Goal: Obtain resource: Obtain resource

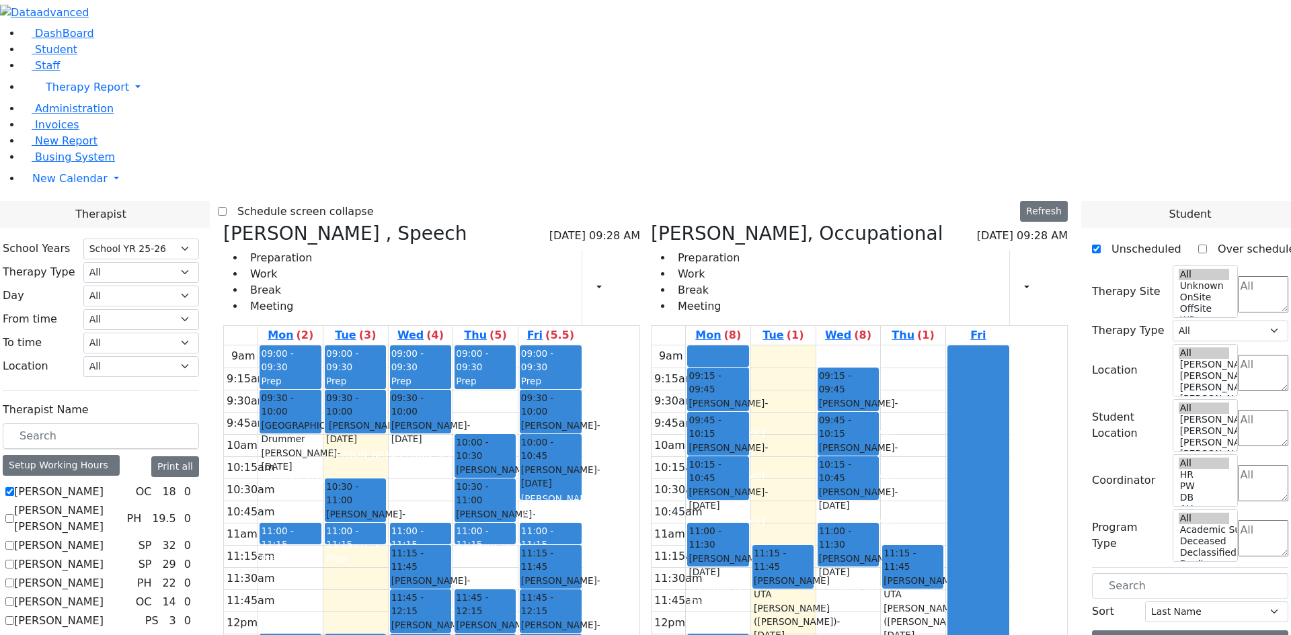
select select "212"
click at [651, 223] on icon at bounding box center [651, 234] width 0 height 22
checkbox input "false"
select select "3"
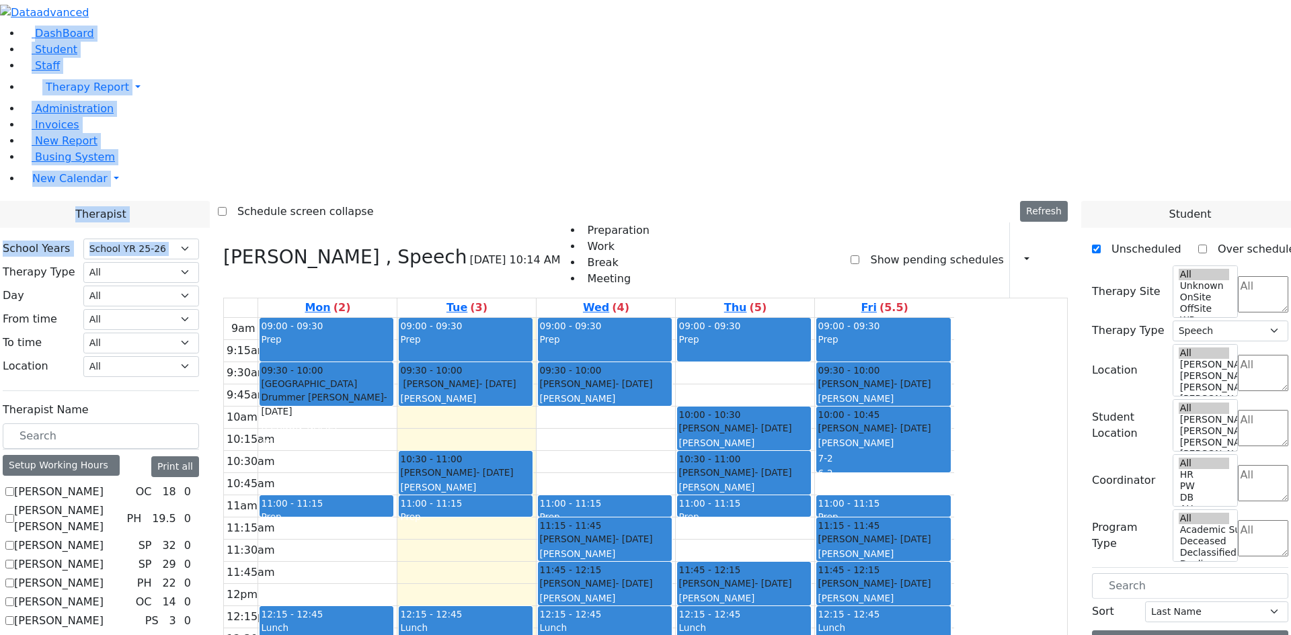
drag, startPoint x: 2, startPoint y: 79, endPoint x: -192, endPoint y: 79, distance: 193.6
click at [42, 241] on aside "DashBoard Student Staff Therapy Report Student Old Calendar Admin" at bounding box center [645, 120] width 1291 height 241
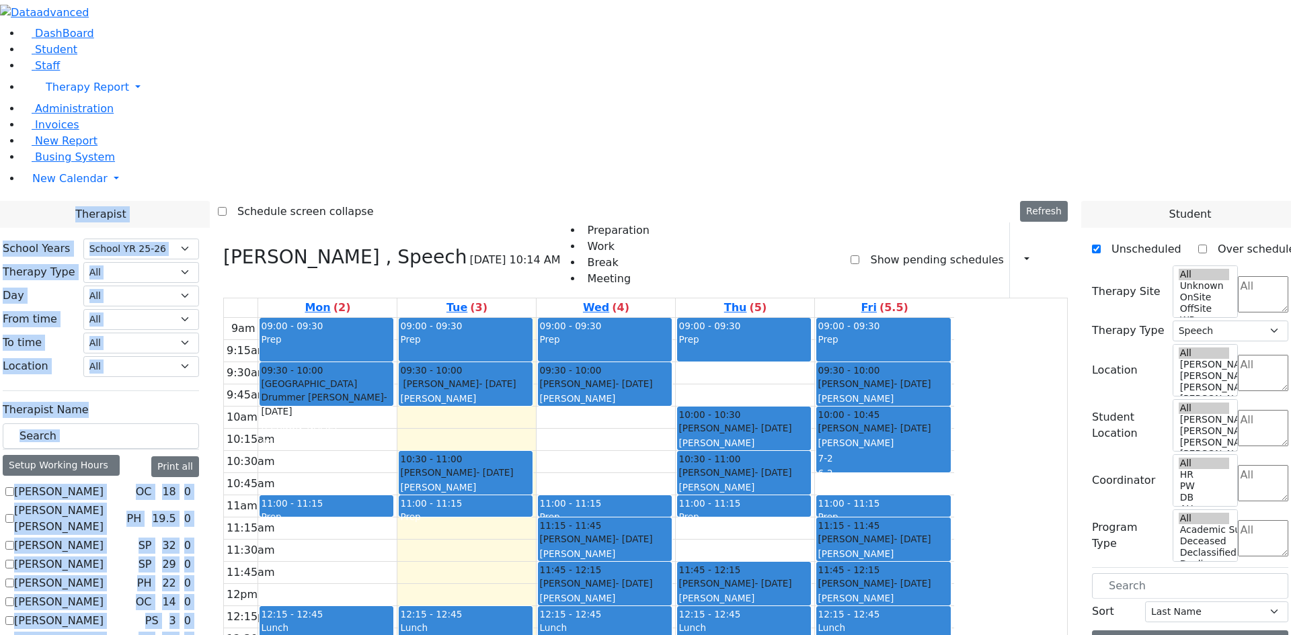
drag, startPoint x: 1, startPoint y: 460, endPoint x: -212, endPoint y: 460, distance: 212.4
click at [91, 241] on aside "DashBoard Student Staff Therapy Report Student Old Calendar Admin" at bounding box center [645, 120] width 1291 height 241
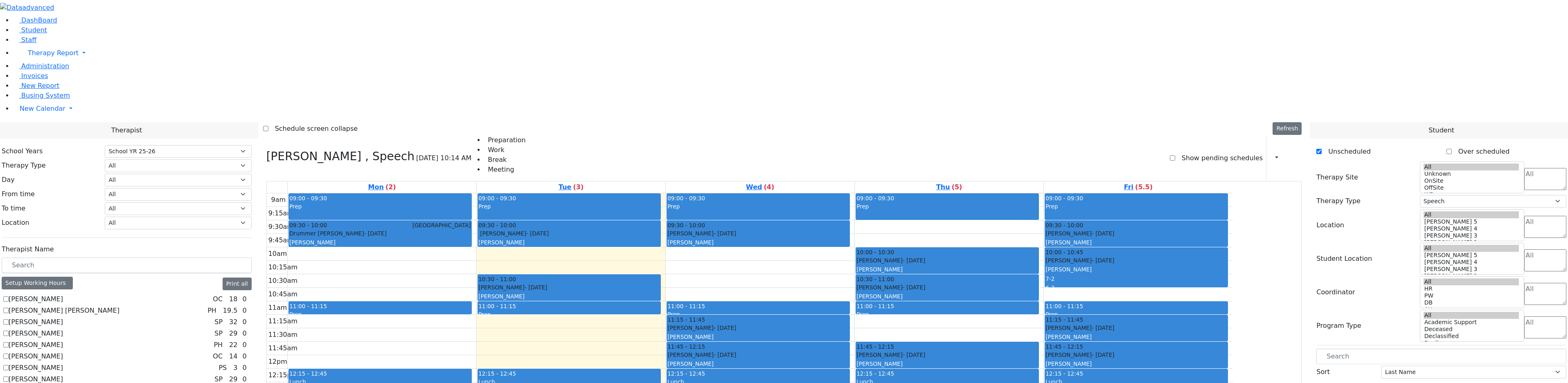
click at [63, 328] on label "[PERSON_NAME]" at bounding box center [35, 333] width 54 height 10
click at [9, 331] on input "[PERSON_NAME]" at bounding box center [5, 333] width 5 height 5
checkbox input "true"
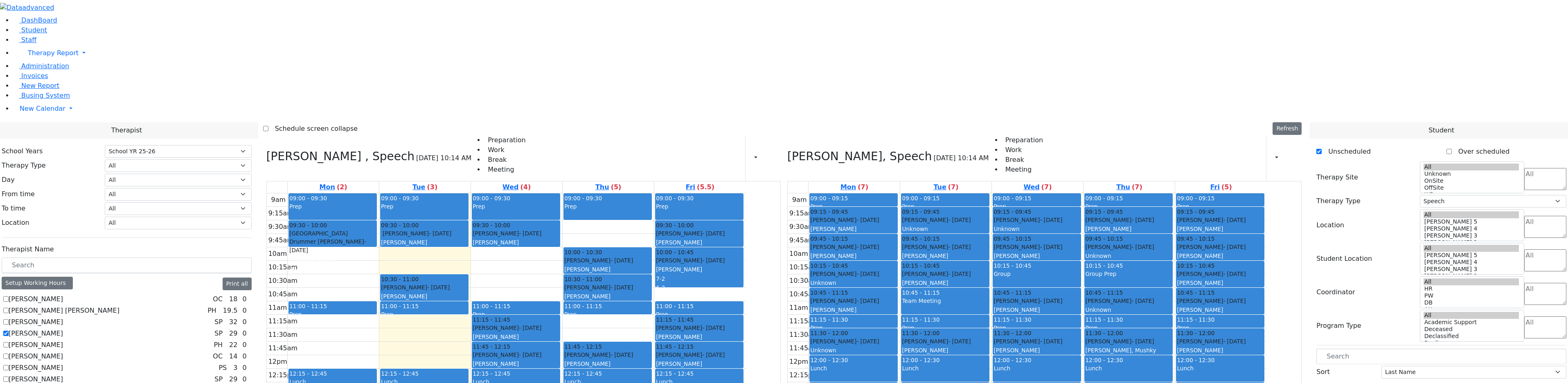
drag, startPoint x: 104, startPoint y: 229, endPoint x: 105, endPoint y: 224, distance: 5.1
click at [63, 351] on label "[PERSON_NAME]" at bounding box center [35, 356] width 54 height 10
click at [9, 353] on input "[PERSON_NAME]" at bounding box center [5, 356] width 5 height 5
checkbox input "true"
select select
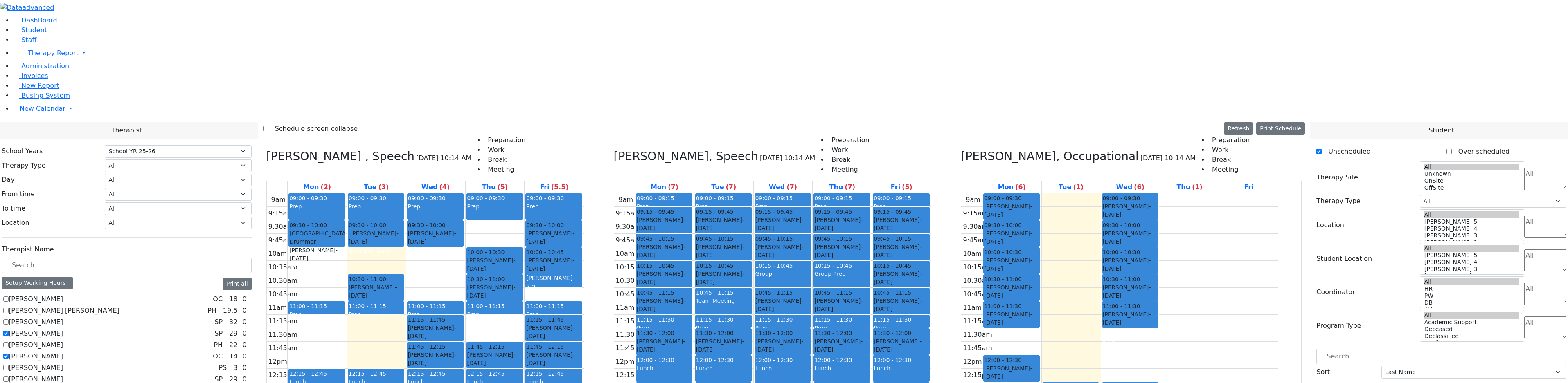
click at [63, 340] on label "Baum-Kupfer Debora" at bounding box center [35, 345] width 54 height 10
click at [9, 342] on input "Baum-Kupfer Debora" at bounding box center [5, 345] width 5 height 5
checkbox input "true"
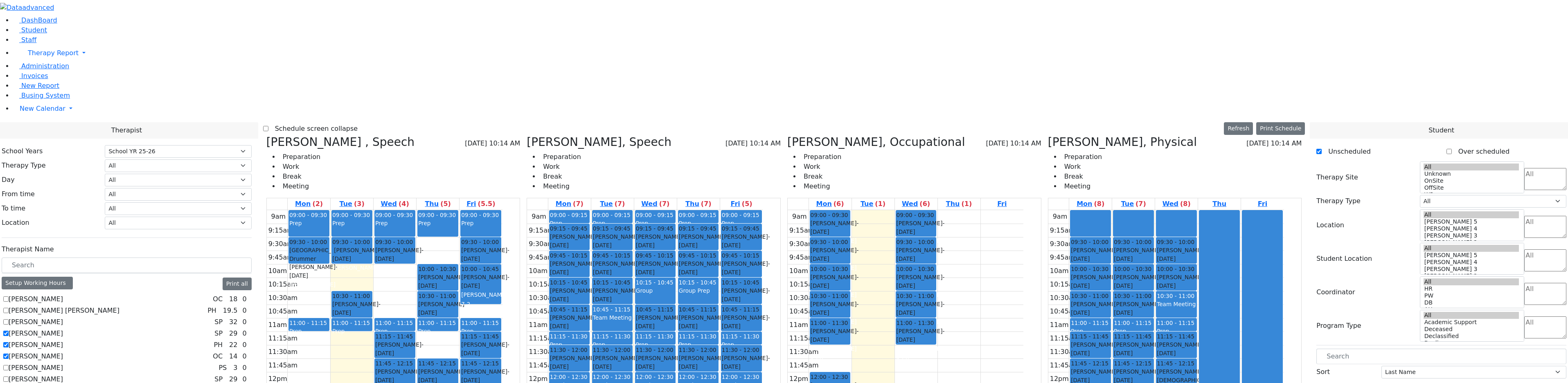
click at [63, 317] on label "Asok Pradeep" at bounding box center [35, 322] width 54 height 10
click at [9, 319] on input "Asok Pradeep" at bounding box center [5, 322] width 5 height 5
checkbox input "true"
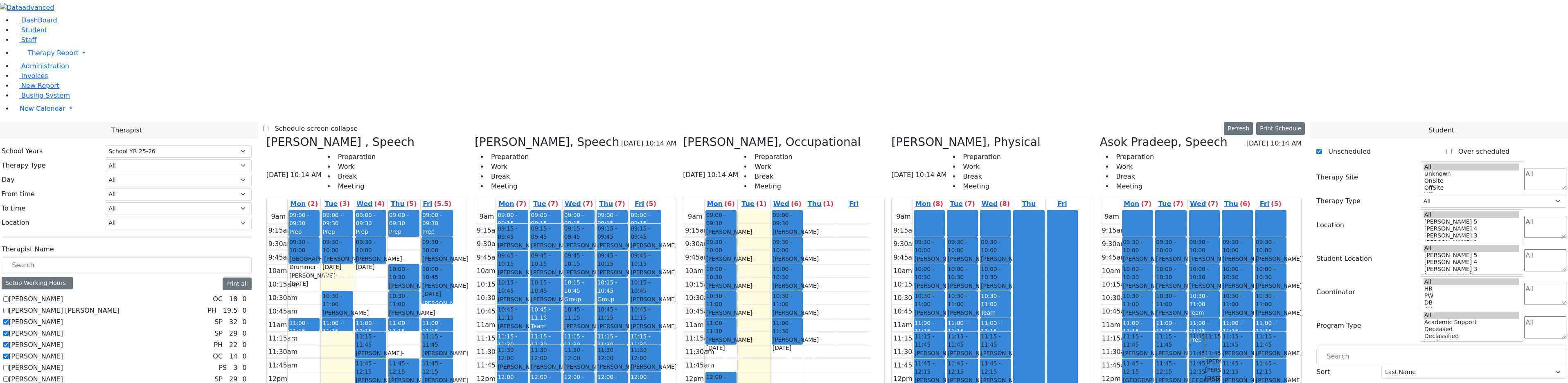
click at [63, 363] on label "Benisz Elizabeth" at bounding box center [35, 368] width 54 height 10
click at [9, 365] on input "Benisz Elizabeth" at bounding box center [5, 367] width 5 height 5
checkbox input "true"
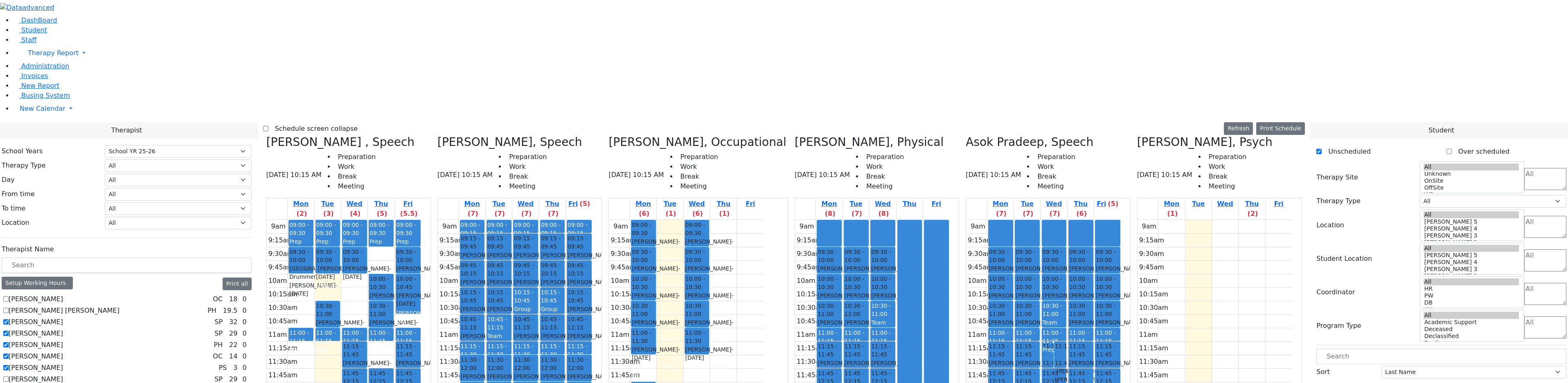
click at [9, 386] on input "Berman Pesyl Miriam" at bounding box center [5, 390] width 5 height 5
checkbox input "true"
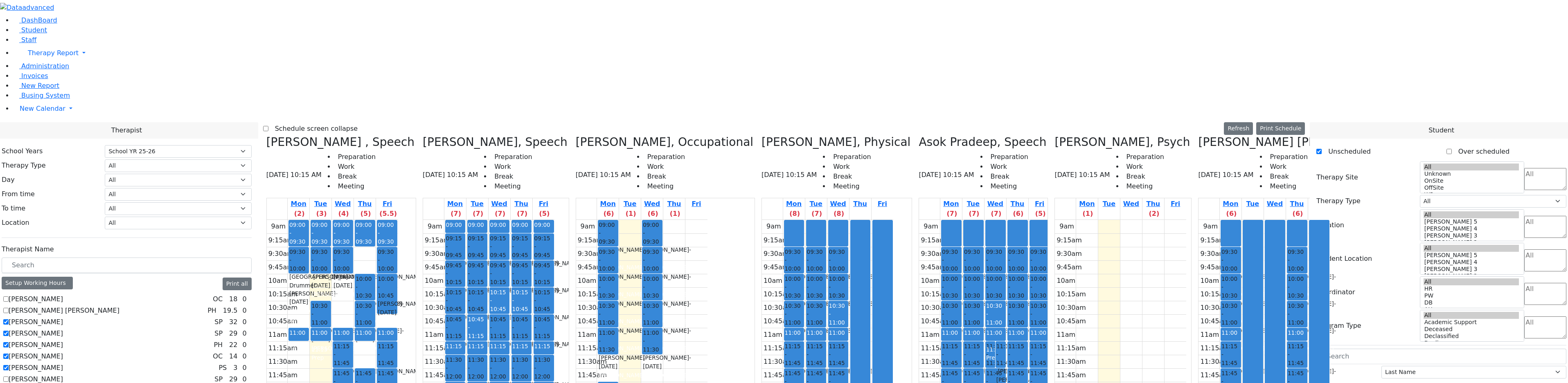
checkbox input "true"
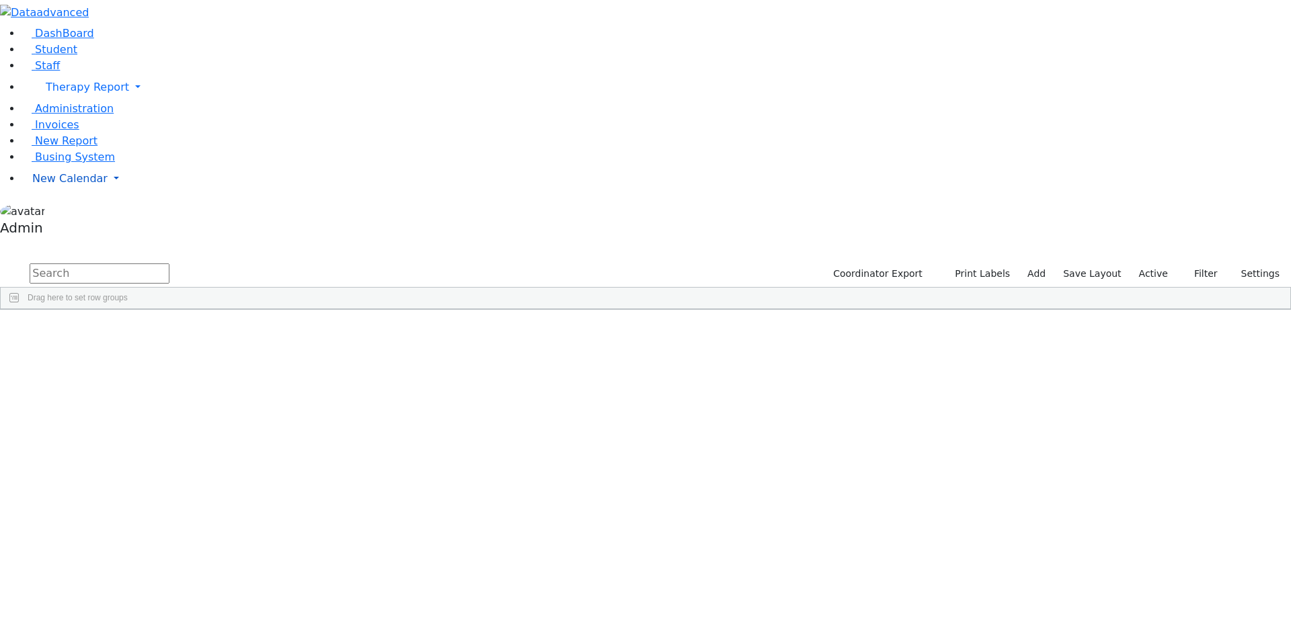
click at [56, 93] on span "New Calendar" at bounding box center [87, 87] width 83 height 13
click at [69, 212] on span "Calendar" at bounding box center [53, 205] width 48 height 13
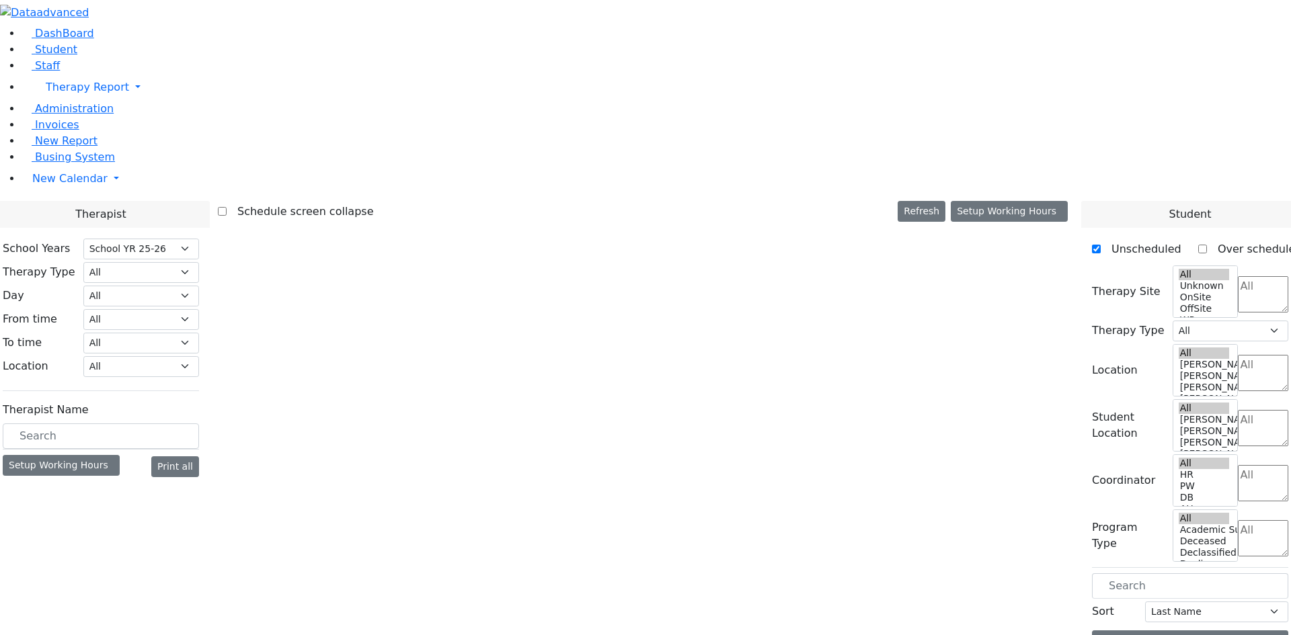
select select "212"
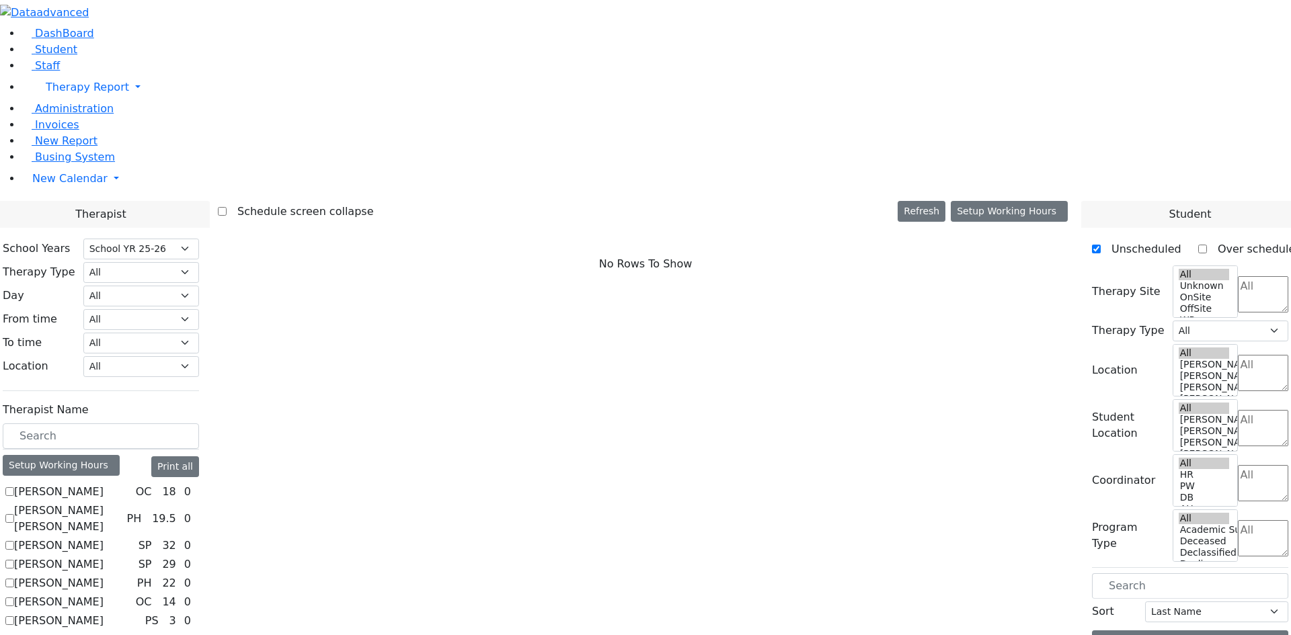
click at [104, 484] on label "Abramczyk ZC" at bounding box center [58, 492] width 89 height 16
click at [14, 487] on input "Abramczyk ZC" at bounding box center [9, 491] width 9 height 9
checkbox input "true"
select select "1"
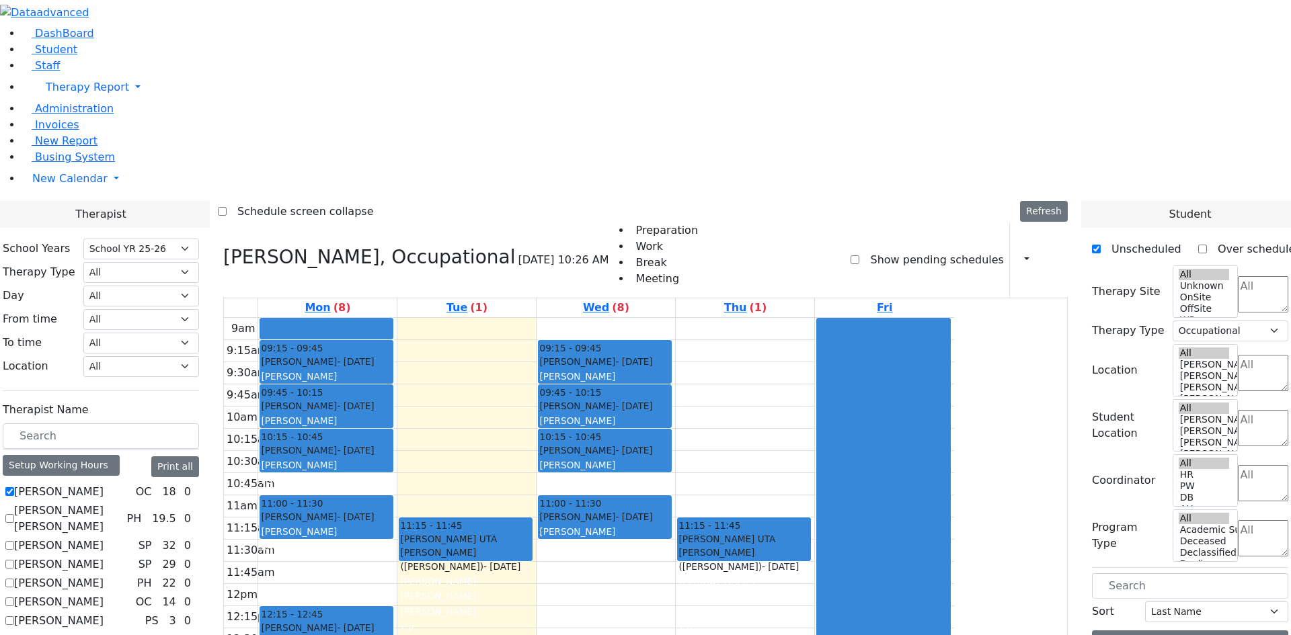
click at [121, 503] on label "Abramsky Sara Chana" at bounding box center [67, 519] width 107 height 32
click at [14, 514] on input "Abramsky Sara Chana" at bounding box center [9, 518] width 9 height 9
checkbox input "true"
select select
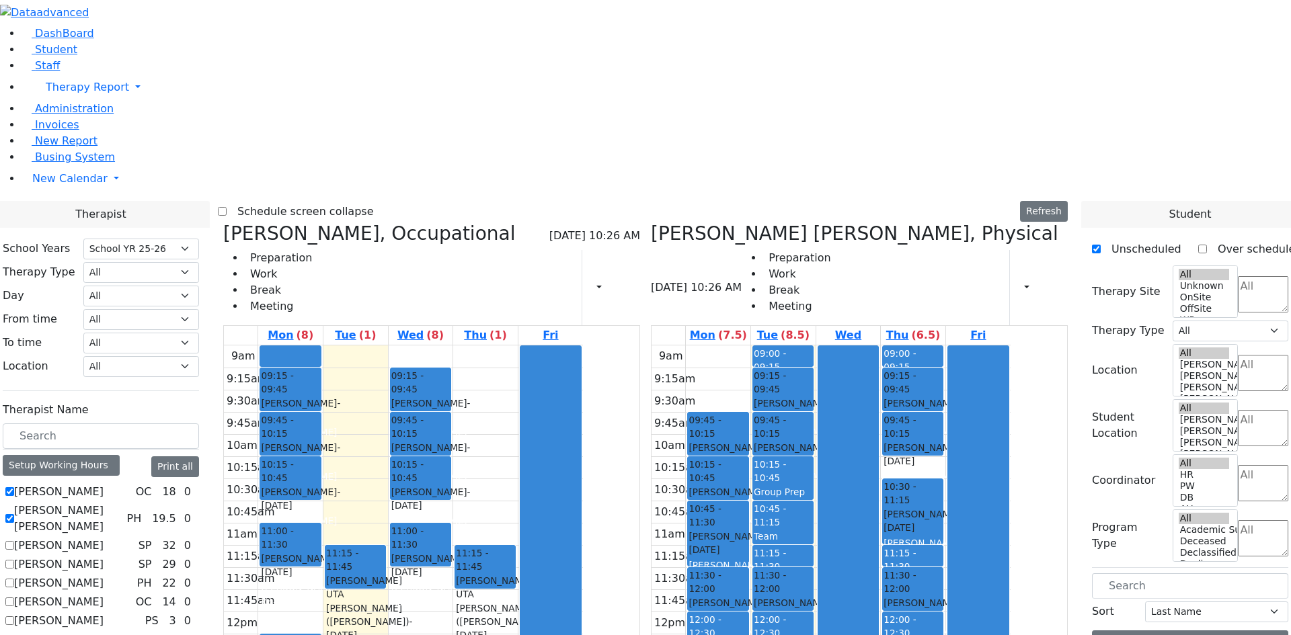
click at [358, 201] on label "Schedule screen collapse" at bounding box center [300, 212] width 147 height 22
click at [227, 207] on input "Schedule screen collapse" at bounding box center [222, 211] width 9 height 9
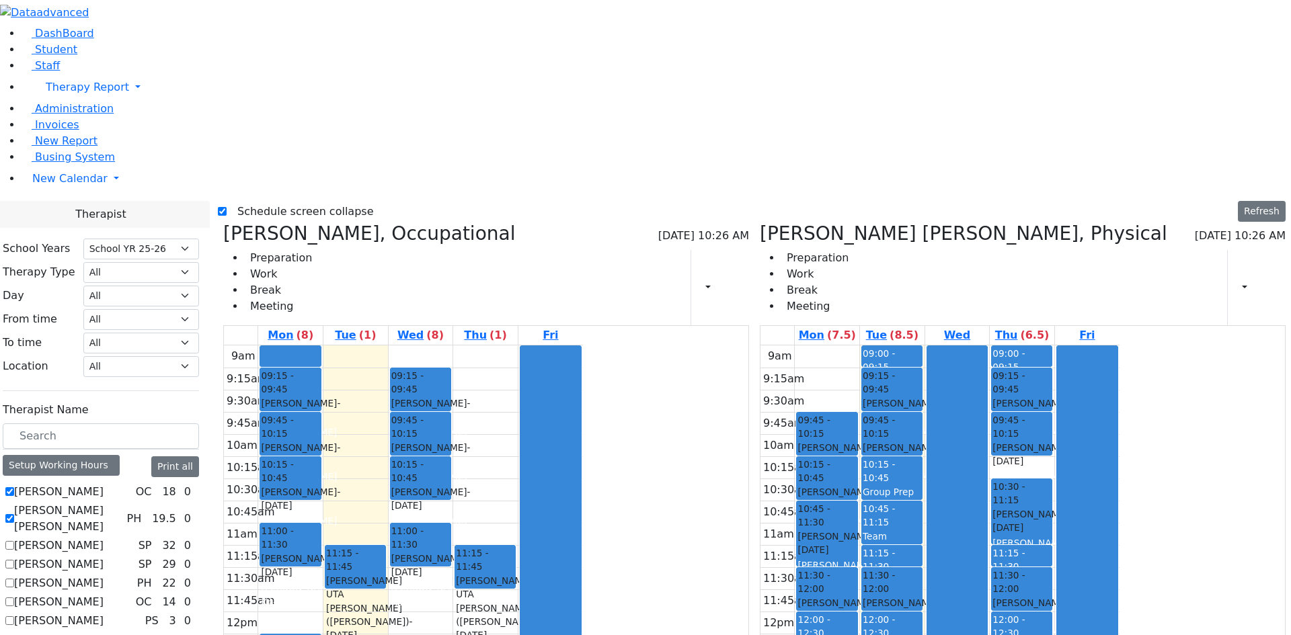
click at [319, 201] on label "Schedule screen collapse" at bounding box center [300, 212] width 147 height 22
click at [227, 207] on input "Schedule screen collapse" at bounding box center [222, 211] width 9 height 9
checkbox input "false"
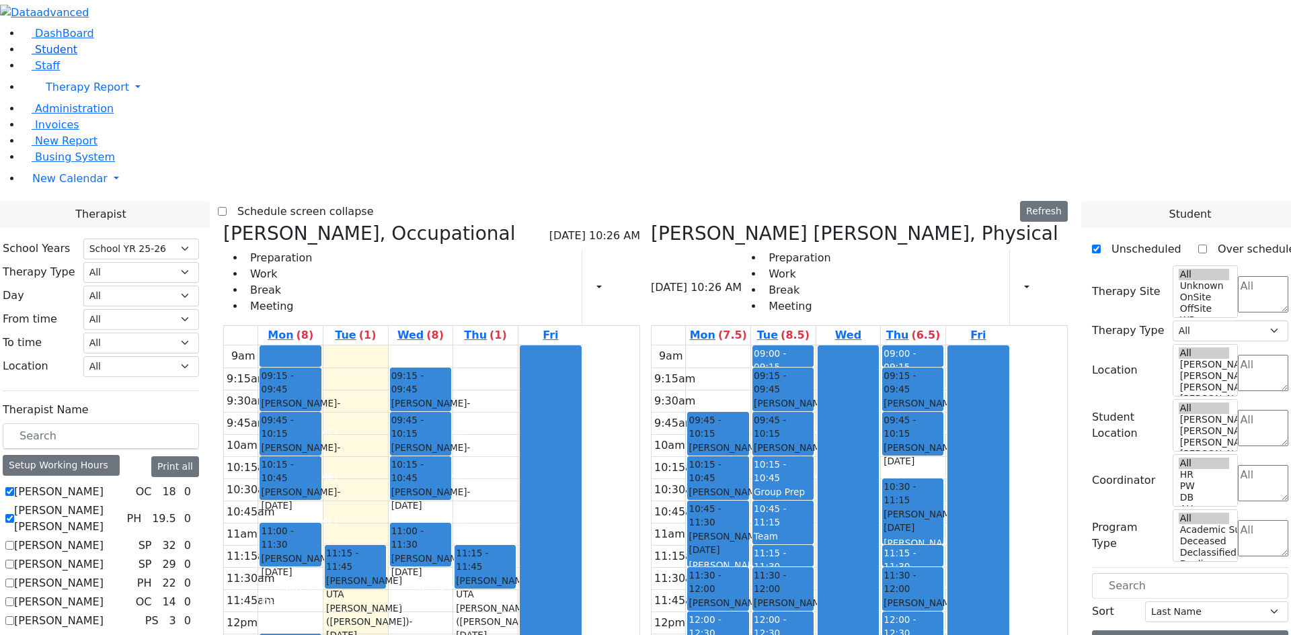
click at [57, 56] on span "Student" at bounding box center [56, 49] width 42 height 13
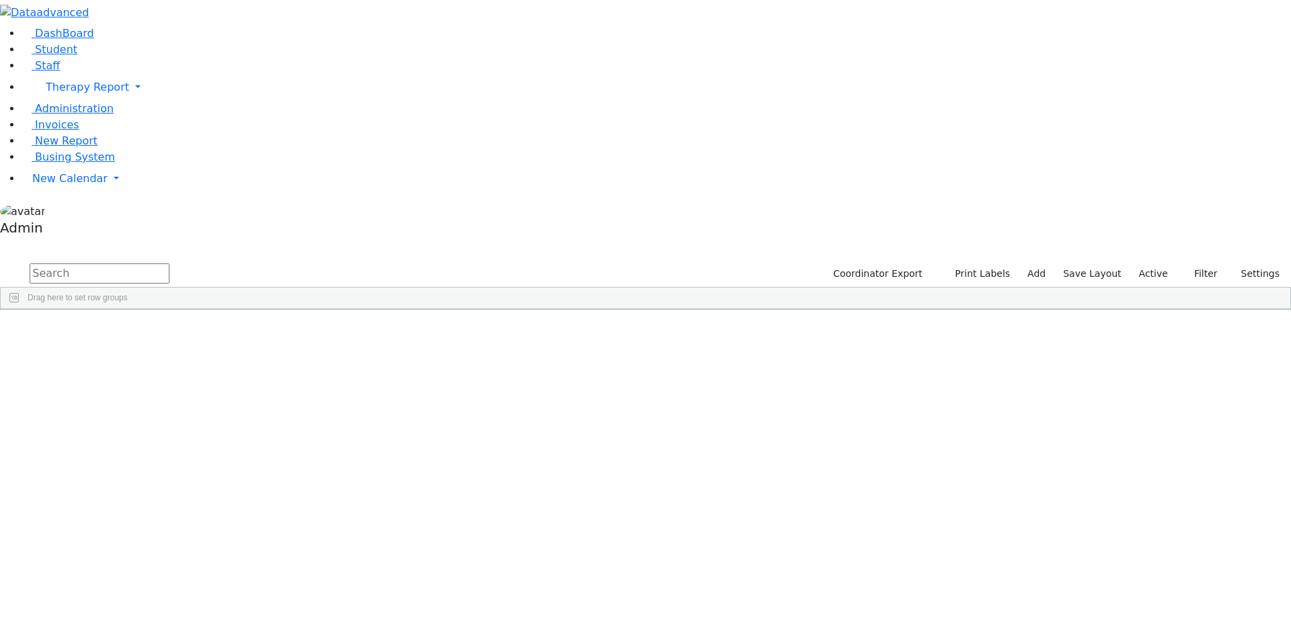
click at [169, 264] on input "text" at bounding box center [100, 274] width 140 height 20
type input "rosenberg"
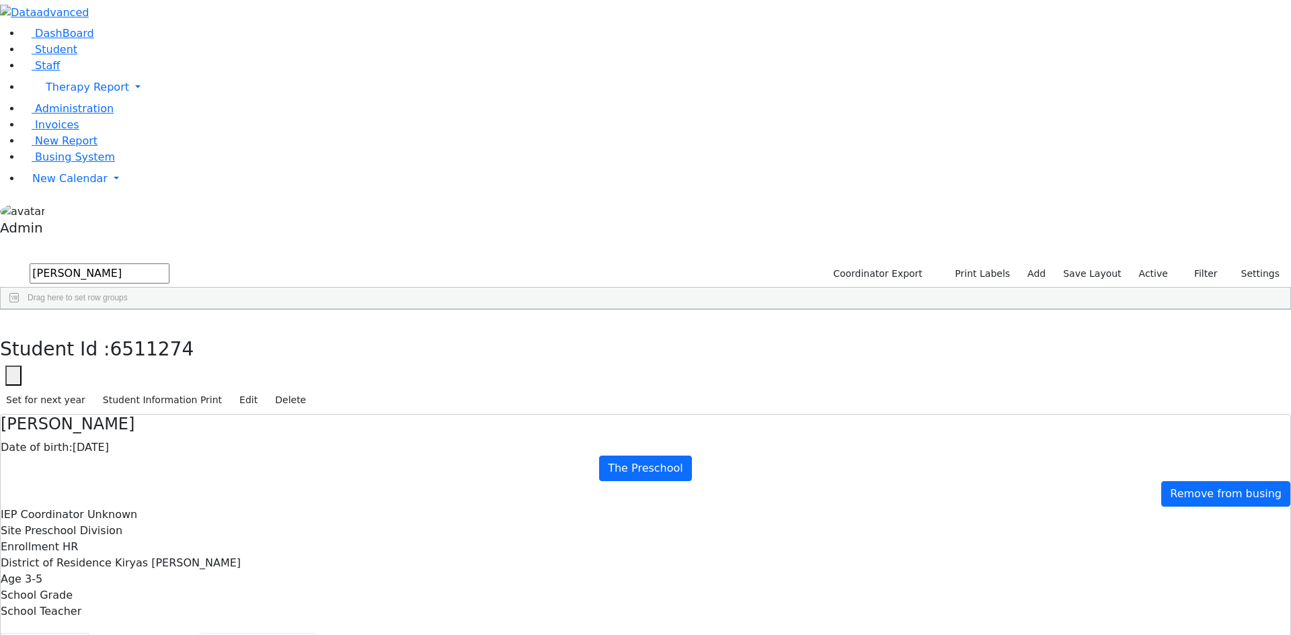
click at [309, 633] on button "Recommendation" at bounding box center [258, 647] width 118 height 28
checkbox input "true"
click at [89, 633] on button "Student info" at bounding box center [45, 647] width 89 height 28
click at [6, 320] on use "button" at bounding box center [6, 320] width 0 height 0
click at [169, 264] on input "rosenberg" at bounding box center [100, 274] width 140 height 20
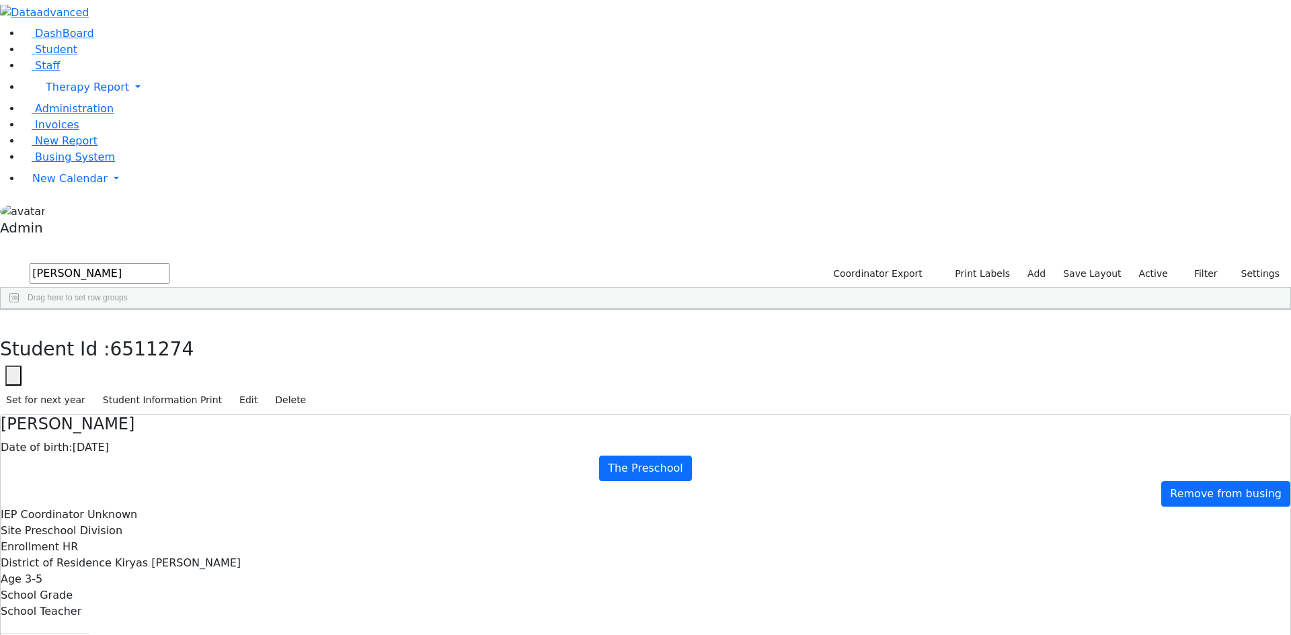
type input "rutt"
click at [221, 331] on div "Gitty" at bounding box center [166, 340] width 110 height 19
click at [301, 633] on button "Recommendation" at bounding box center [258, 647] width 118 height 28
checkbox input "true"
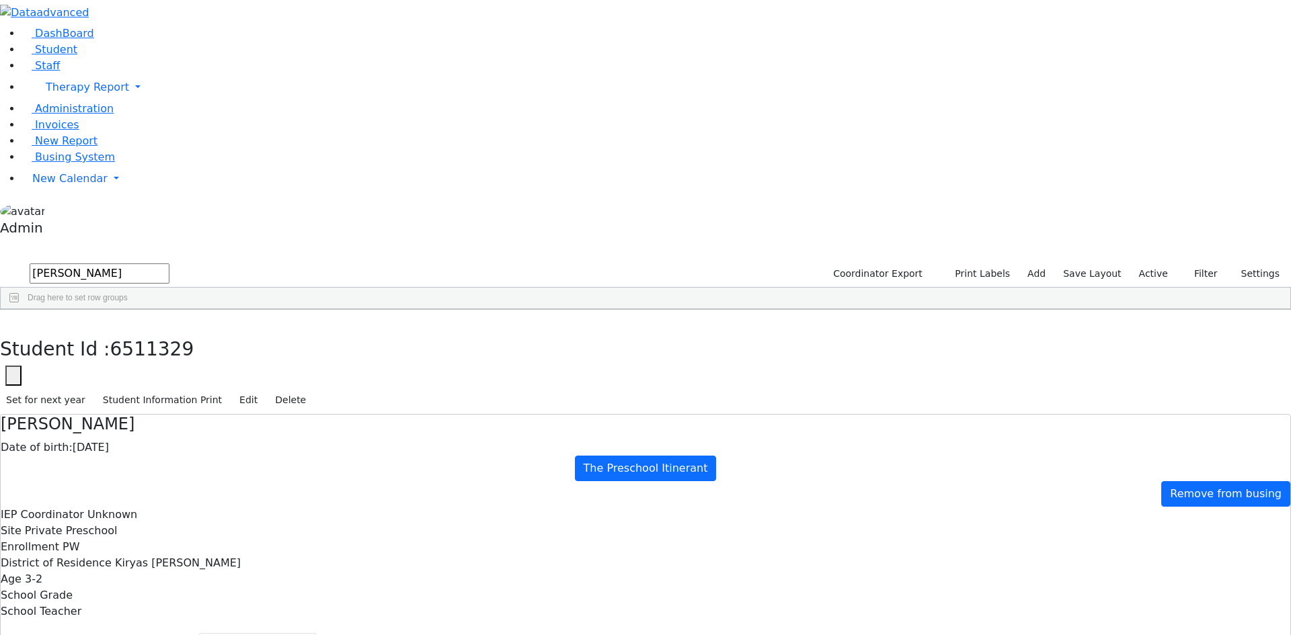
select select "CPSE OT-PT Presscription"
click at [89, 633] on button "Student info" at bounding box center [45, 647] width 89 height 28
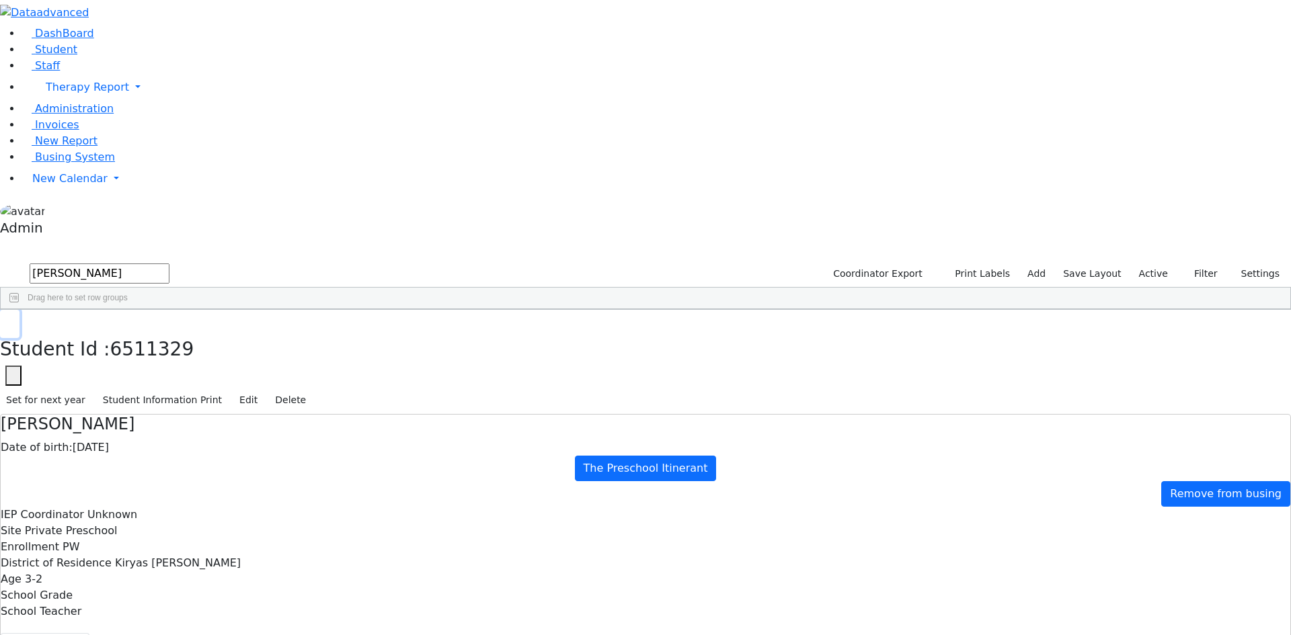
click at [19, 310] on button "button" at bounding box center [9, 324] width 19 height 28
drag, startPoint x: 234, startPoint y: 54, endPoint x: 167, endPoint y: 54, distance: 67.2
click at [167, 261] on form "rutt" at bounding box center [84, 274] width 169 height 26
type input "stein"
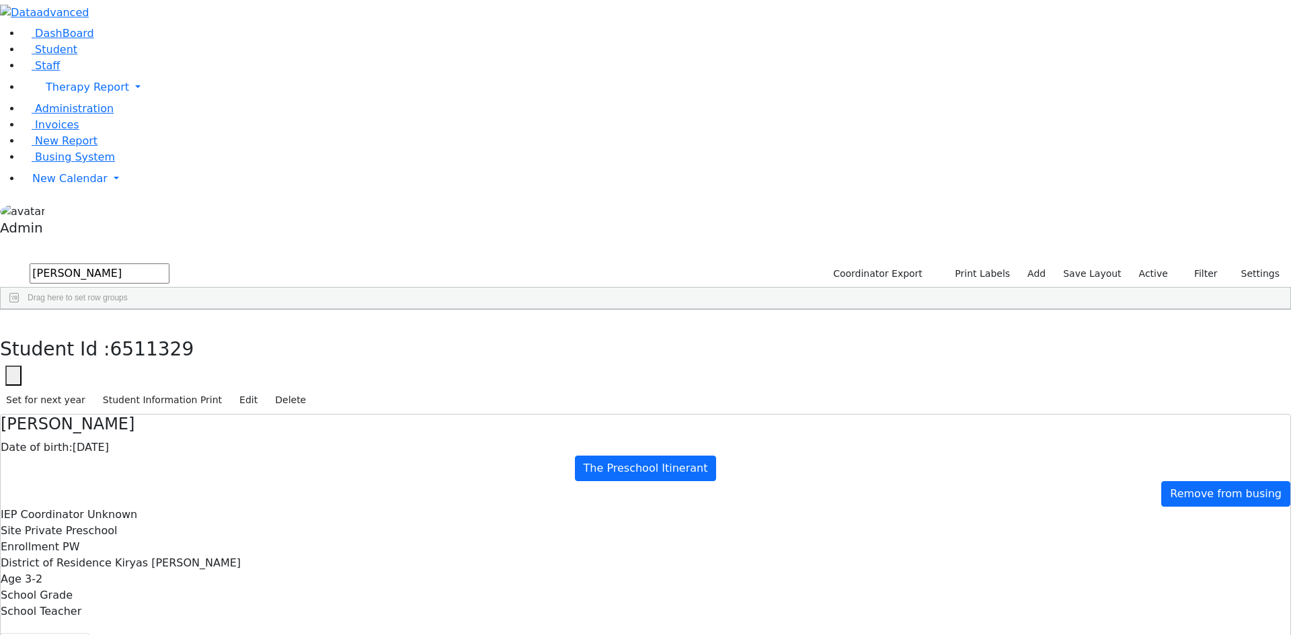
click at [220, 547] on div "Shie" at bounding box center [164, 556] width 111 height 19
click at [317, 633] on button "Recommendation" at bounding box center [258, 647] width 118 height 28
checkbox input "true"
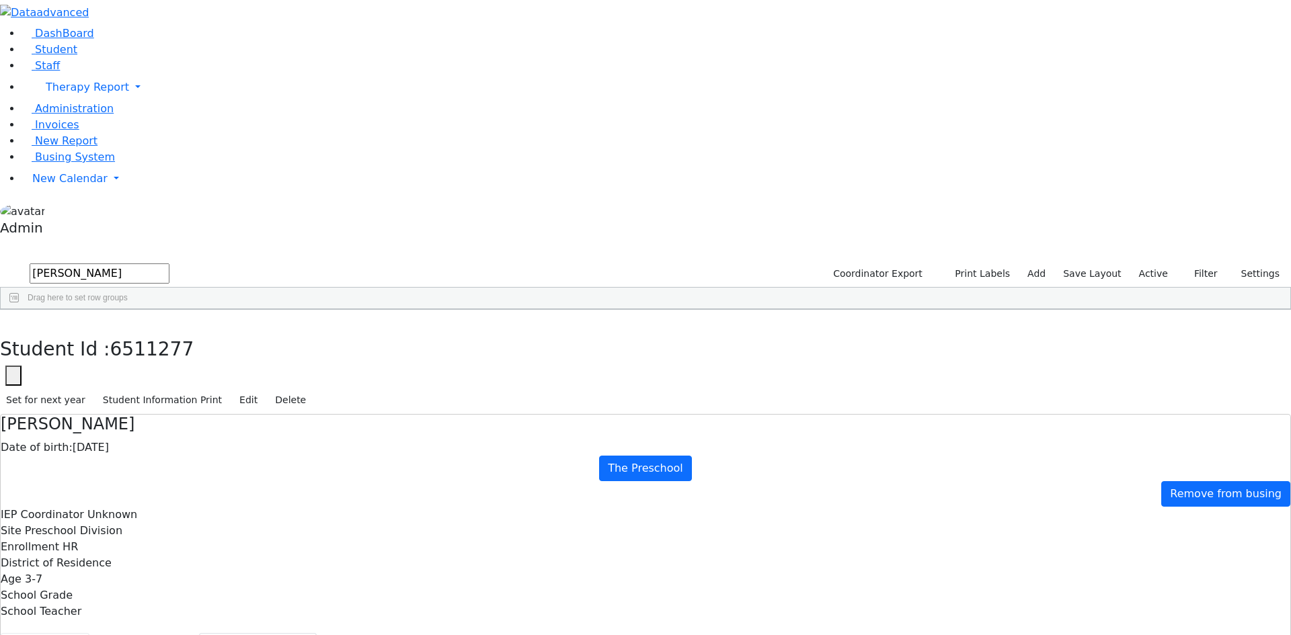
click at [89, 633] on button "Student info" at bounding box center [45, 647] width 89 height 28
click at [317, 633] on button "Recommendation" at bounding box center [258, 647] width 118 height 28
select select "CPSE OT-PT Presscription"
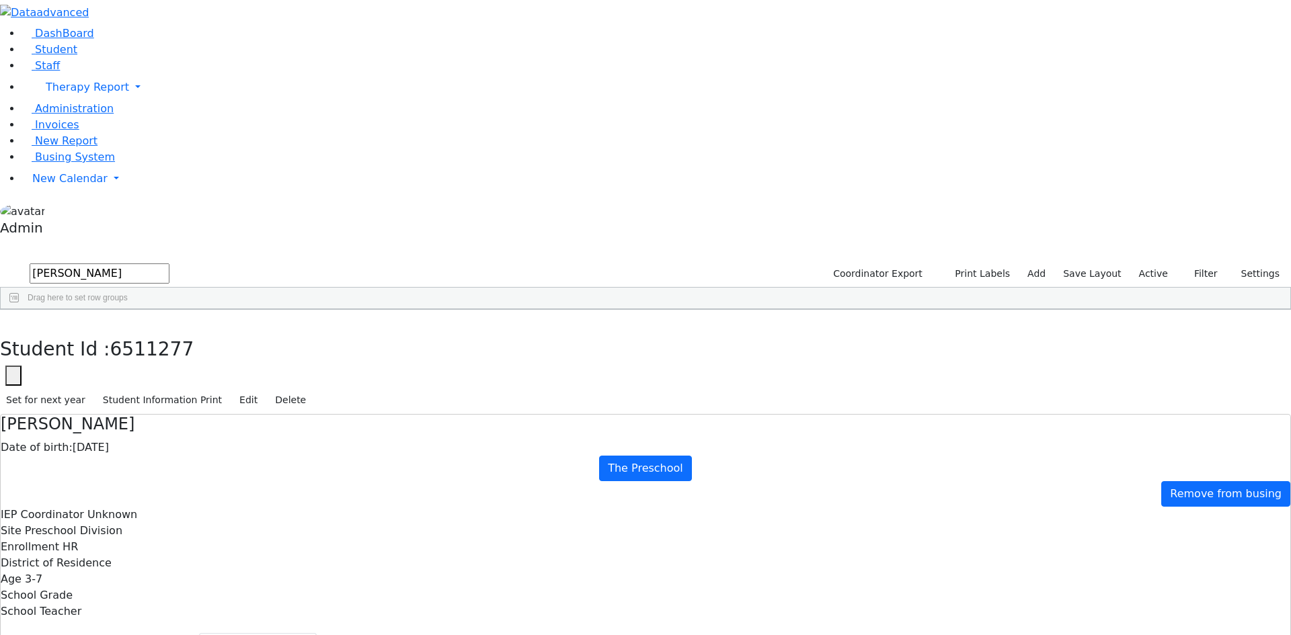
click at [47, 93] on span "New Calendar" at bounding box center [87, 87] width 83 height 13
click at [52, 212] on span "Calendar" at bounding box center [53, 205] width 48 height 13
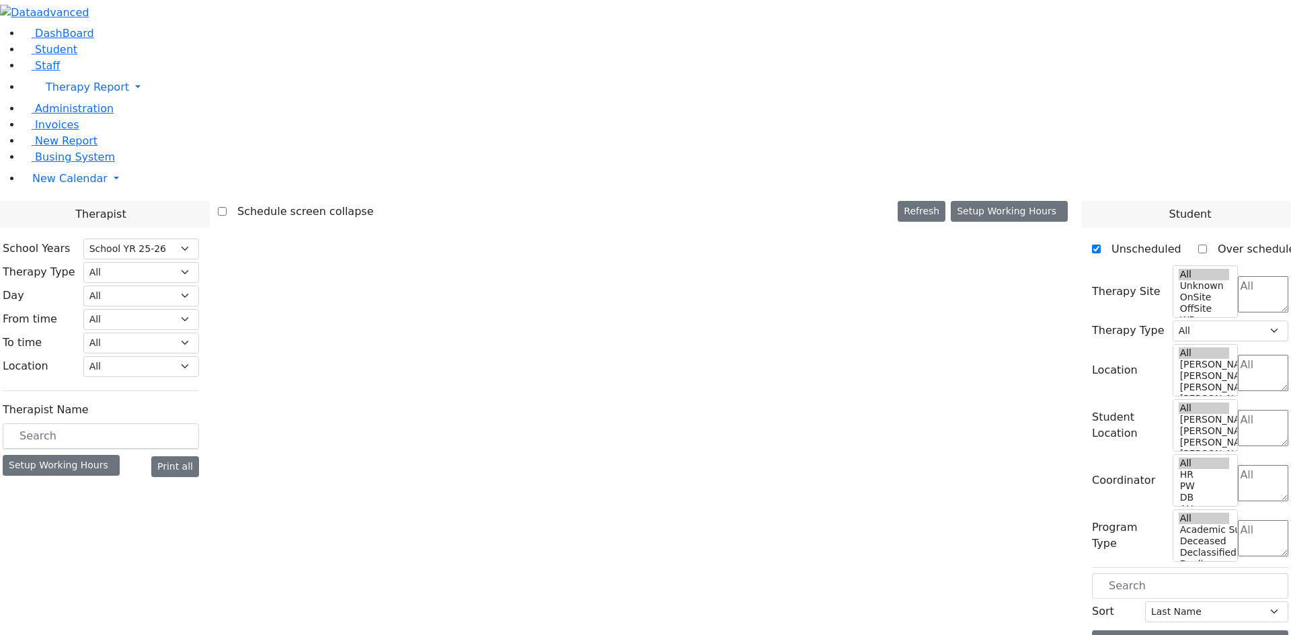
select select "212"
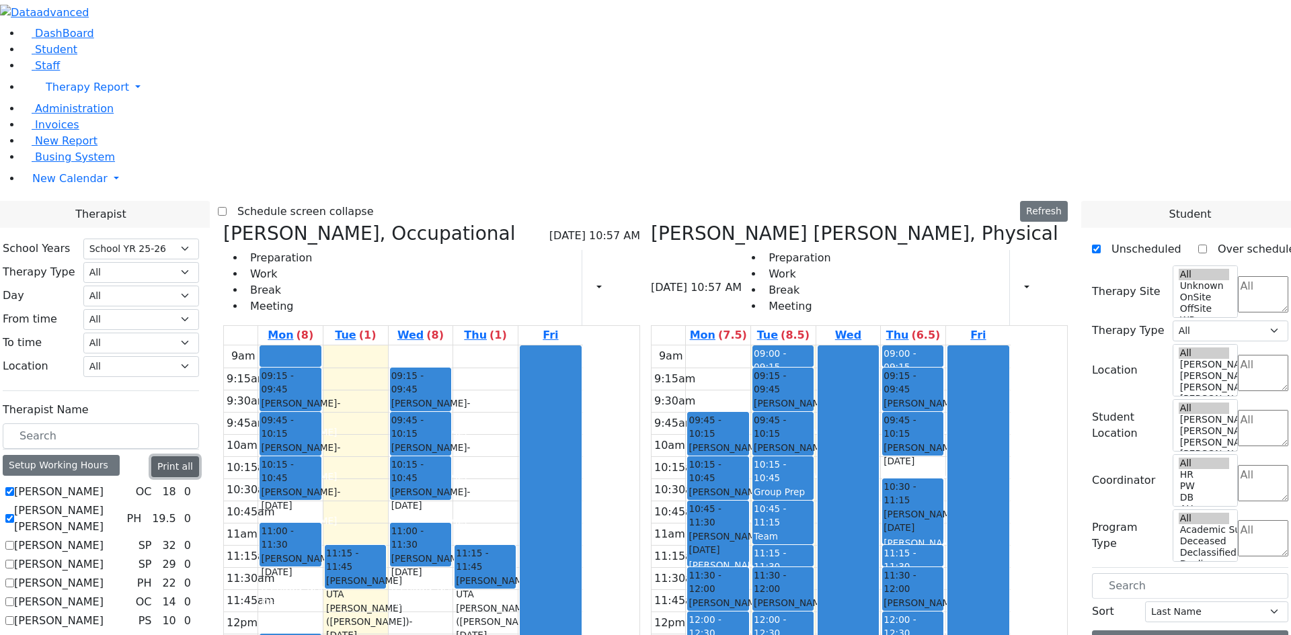
click at [199, 456] on button "Print all" at bounding box center [175, 466] width 48 height 21
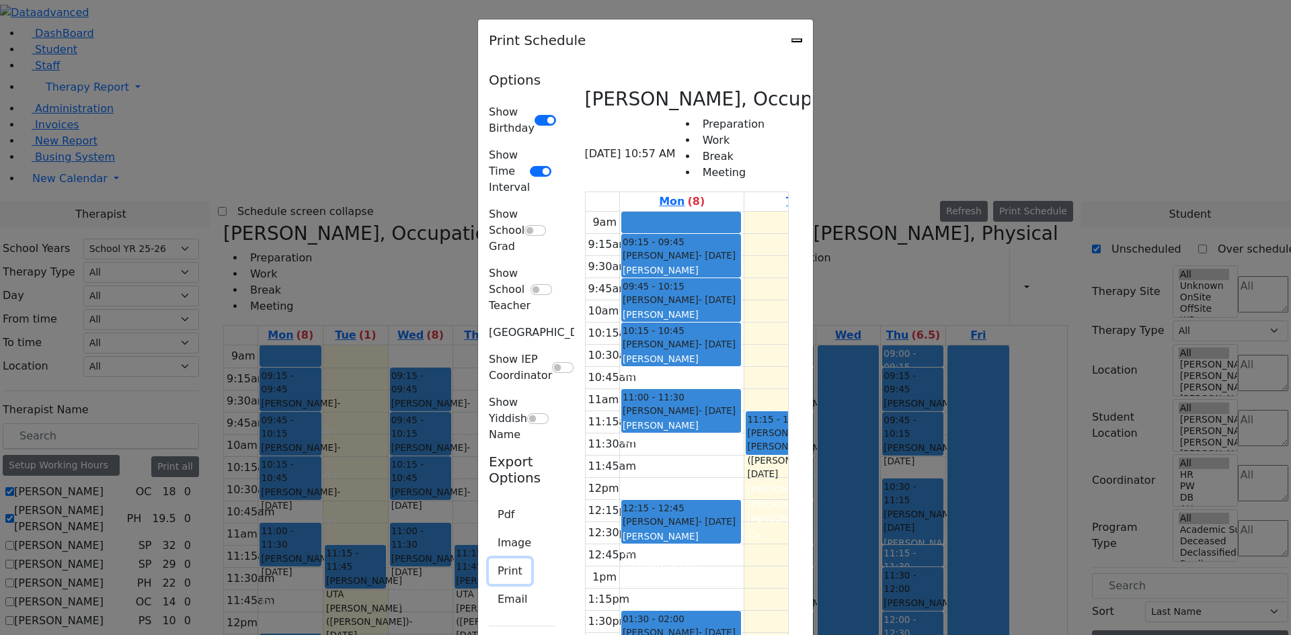
click at [489, 559] on button "Print" at bounding box center [510, 572] width 42 height 26
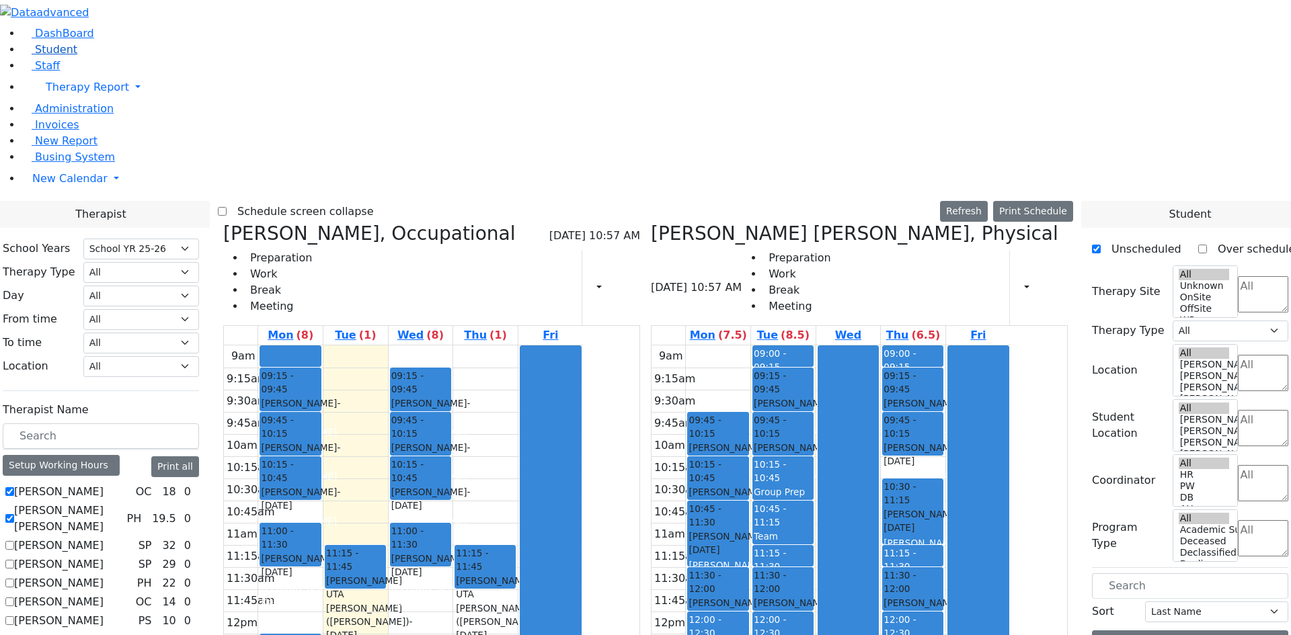
click at [75, 56] on link "Student" at bounding box center [50, 49] width 56 height 13
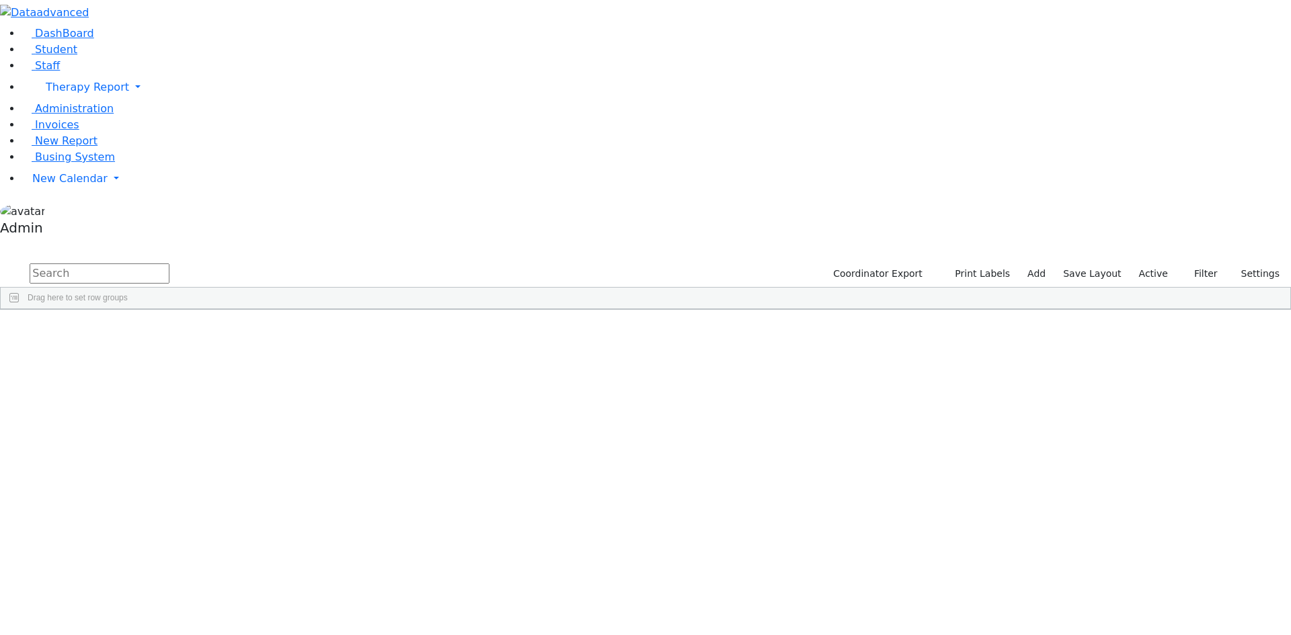
click at [169, 264] on input "text" at bounding box center [100, 274] width 140 height 20
type input "[PERSON_NAME]"
click at [221, 350] on div "[PERSON_NAME]" at bounding box center [166, 359] width 110 height 19
